Goal: Task Accomplishment & Management: Manage account settings

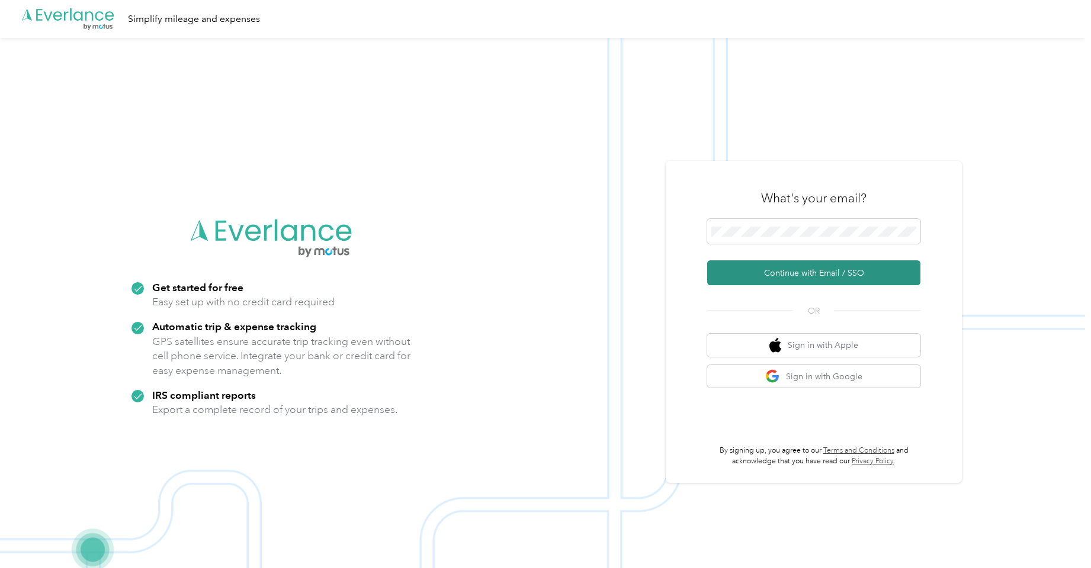
click at [812, 263] on button "Continue with Email / SSO" at bounding box center [813, 273] width 213 height 25
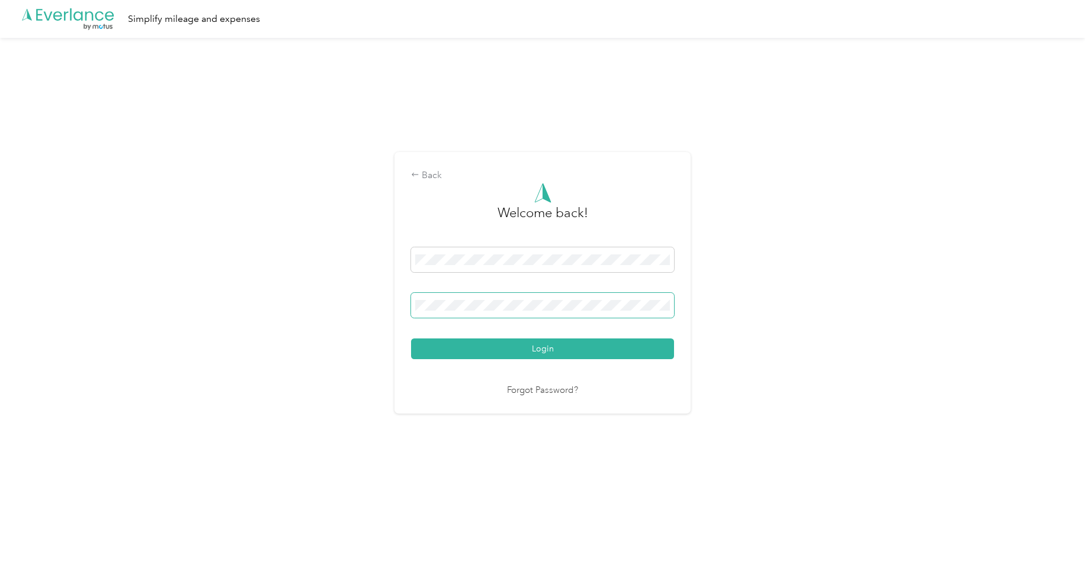
click at [515, 298] on span at bounding box center [542, 305] width 263 height 25
click at [411, 339] on button "Login" at bounding box center [542, 349] width 263 height 21
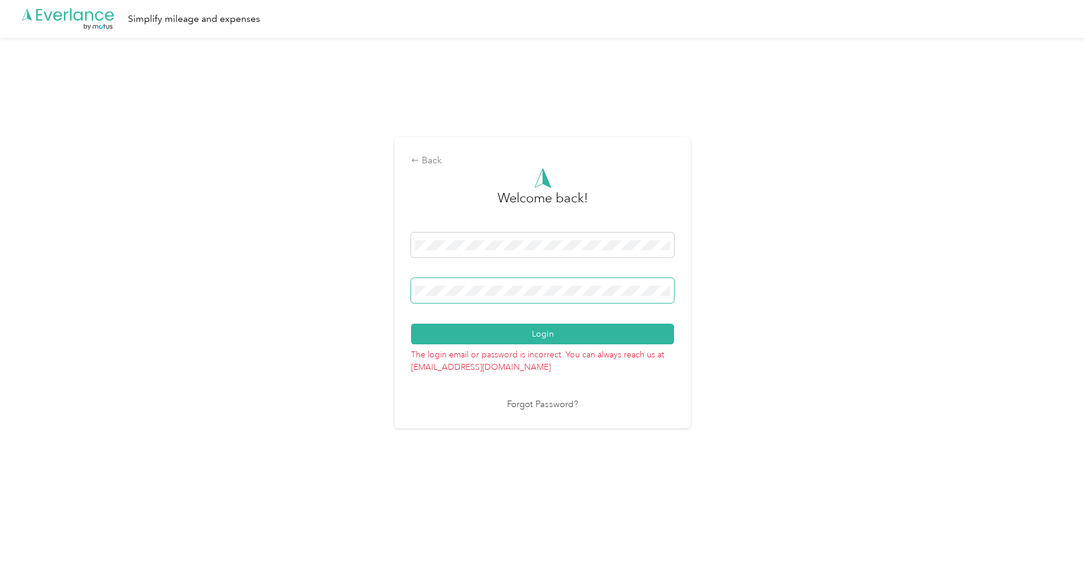
click at [411, 324] on button "Login" at bounding box center [542, 334] width 263 height 21
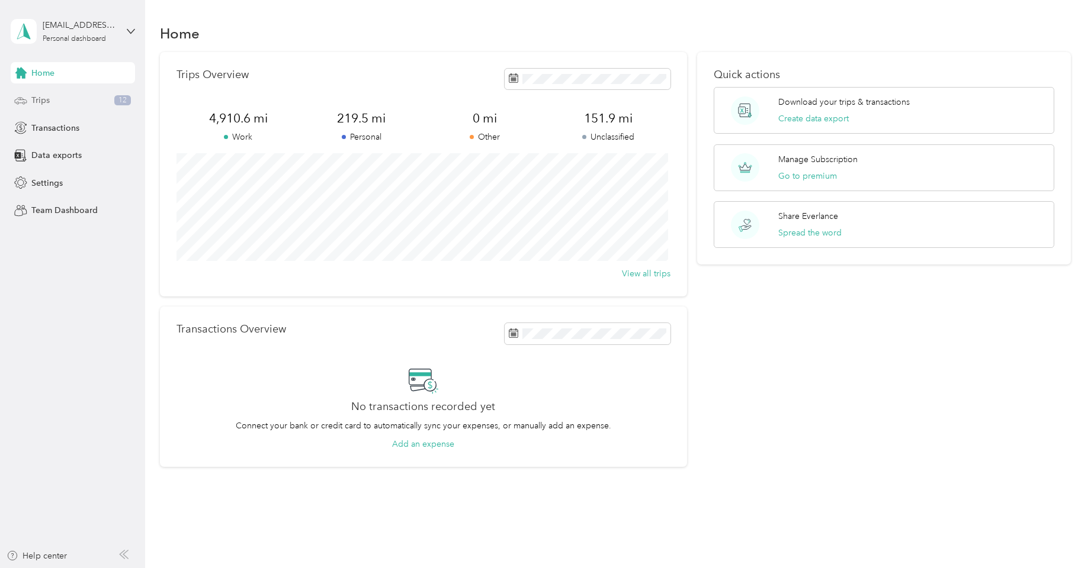
click at [46, 102] on span "Trips" at bounding box center [40, 100] width 18 height 12
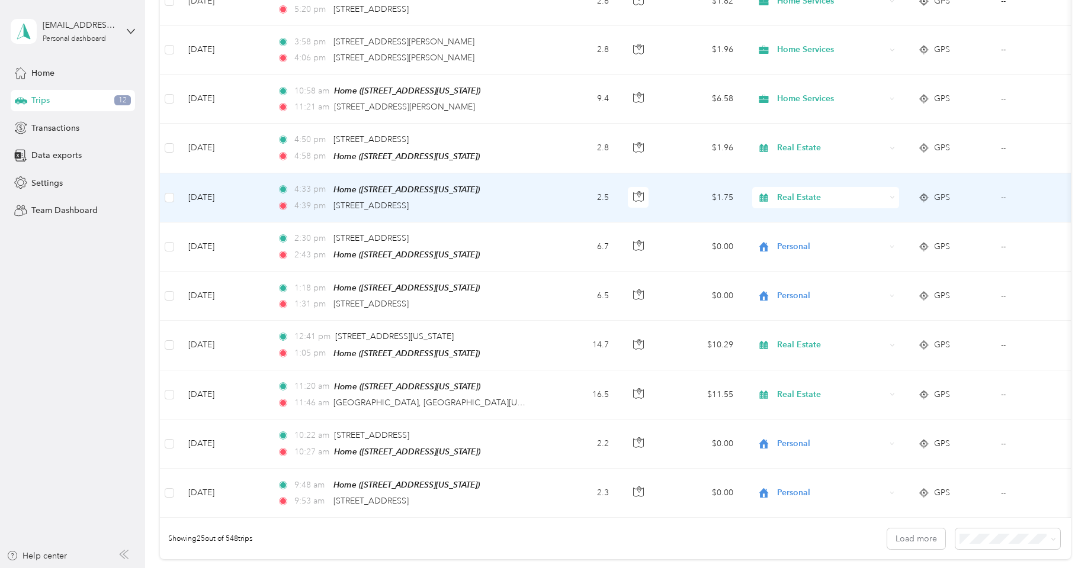
scroll to position [1063, 0]
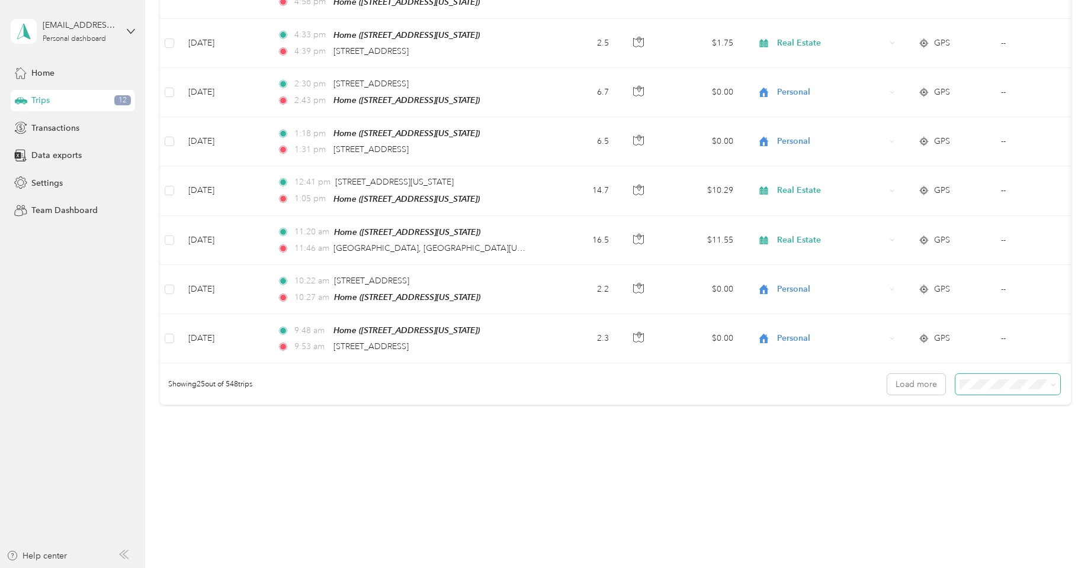
click at [1052, 383] on icon at bounding box center [1052, 385] width 5 height 5
click at [1029, 445] on div "100 per load" at bounding box center [1004, 447] width 88 height 12
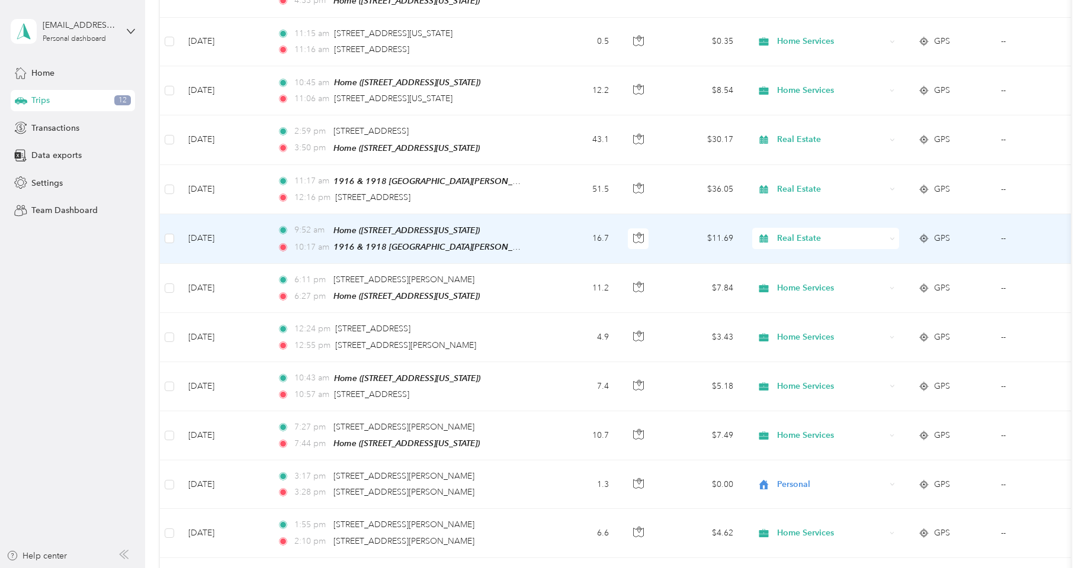
scroll to position [3668, 0]
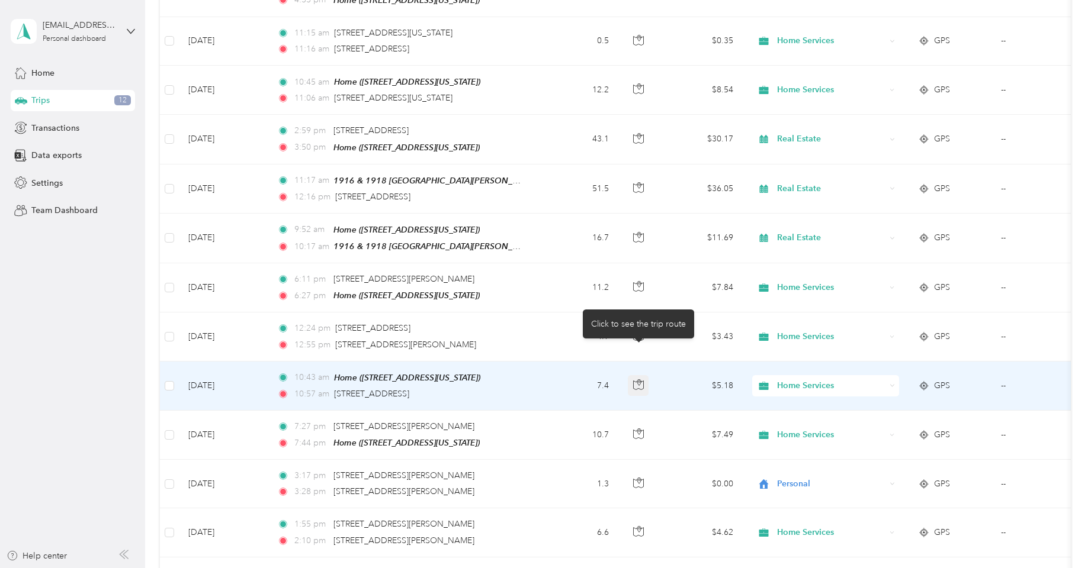
click at [641, 380] on icon "button" at bounding box center [638, 385] width 11 height 11
